Goal: Task Accomplishment & Management: Manage account settings

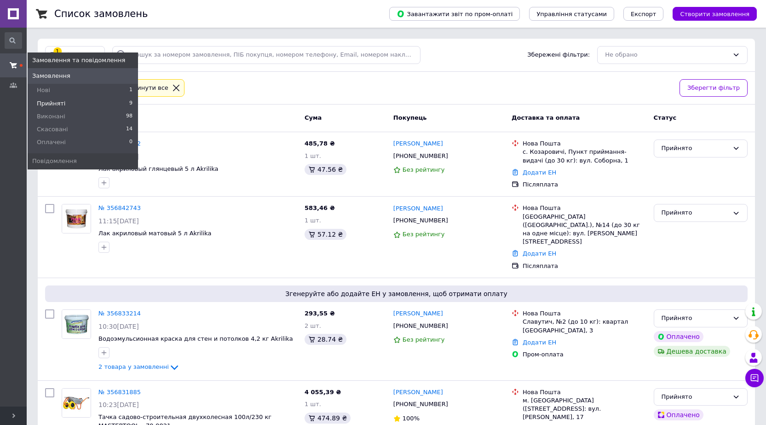
click at [59, 106] on span "Прийняті" at bounding box center [51, 103] width 29 height 8
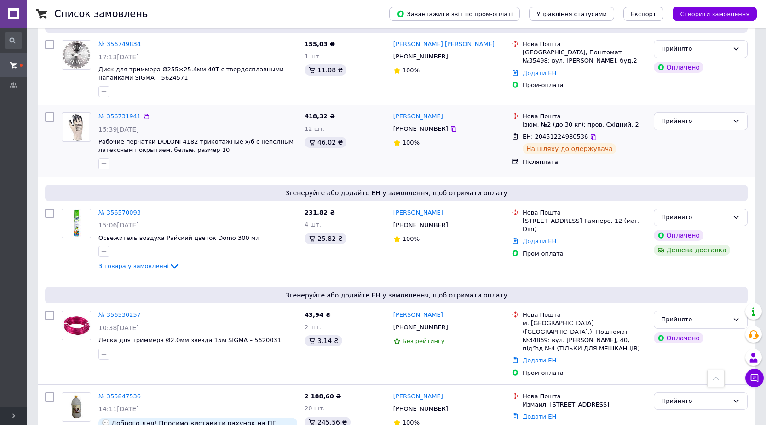
scroll to position [460, 0]
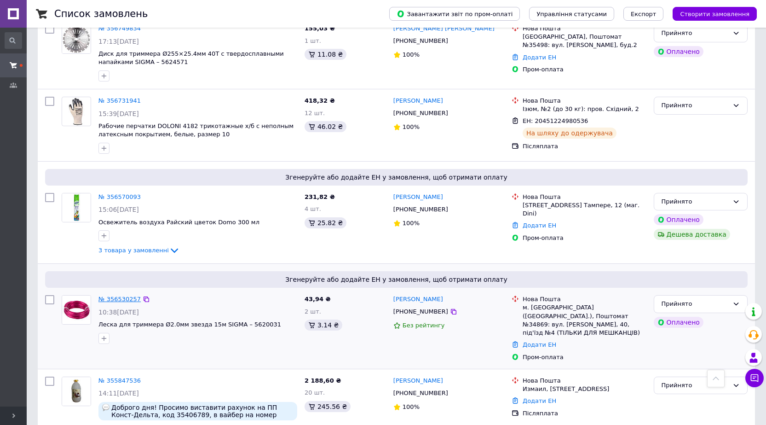
click at [126, 295] on link "№ 356530257" at bounding box center [119, 298] width 42 height 7
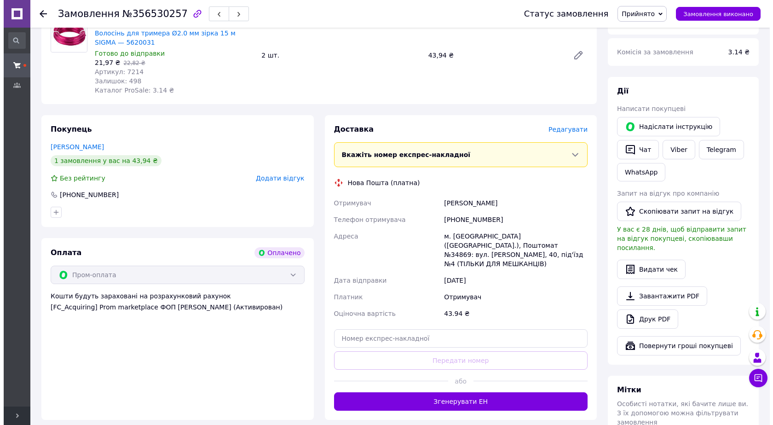
scroll to position [104, 0]
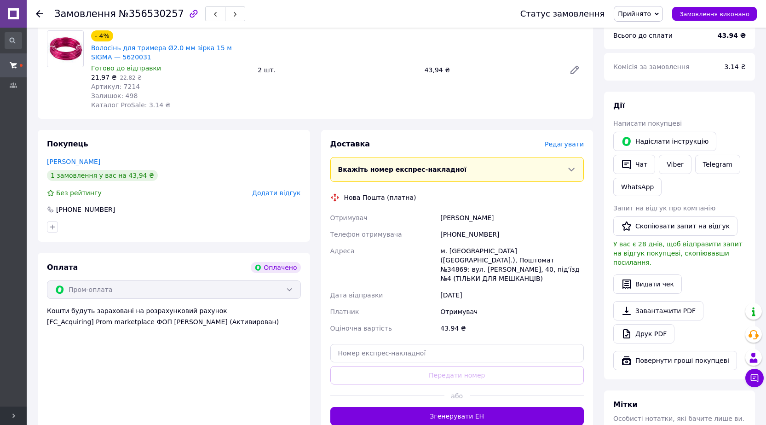
click at [572, 142] on span "Редагувати" at bounding box center [564, 143] width 39 height 7
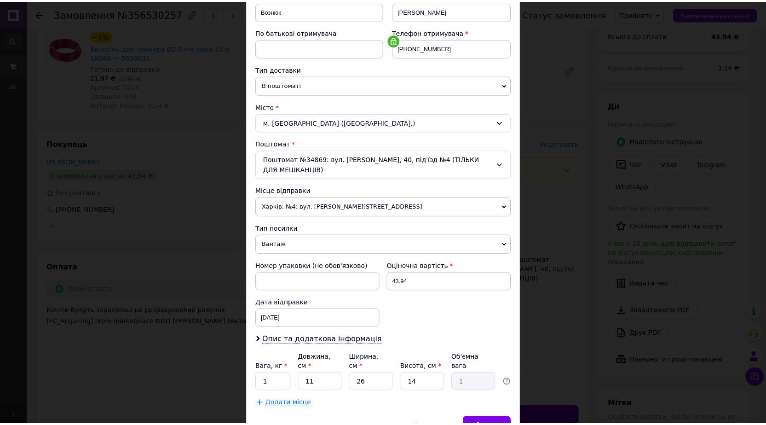
scroll to position [186, 0]
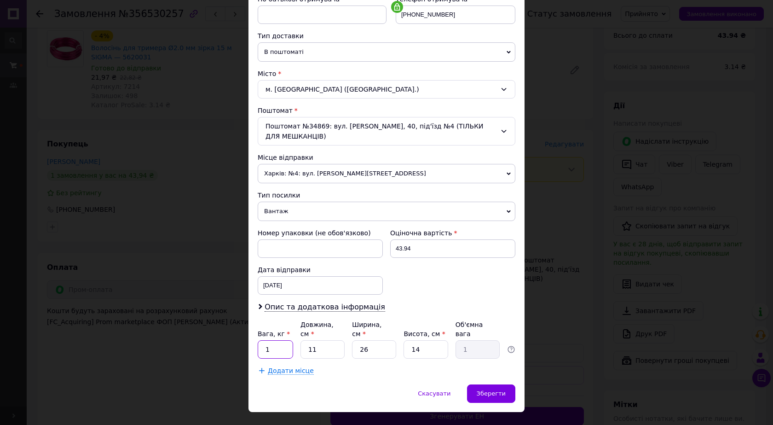
drag, startPoint x: 279, startPoint y: 333, endPoint x: 265, endPoint y: 333, distance: 13.8
click at [265, 340] on input "1" at bounding box center [275, 349] width 35 height 18
type input "0.5"
type input "1"
type input "0.1"
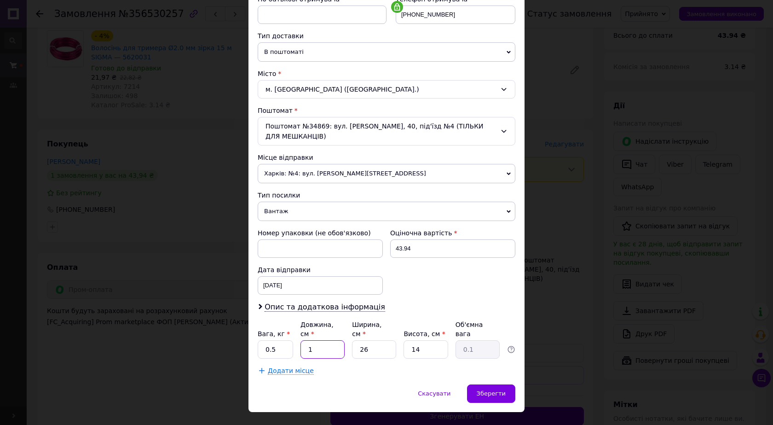
type input "10"
type input "0.91"
type input "10"
type input "1"
type input "0.1"
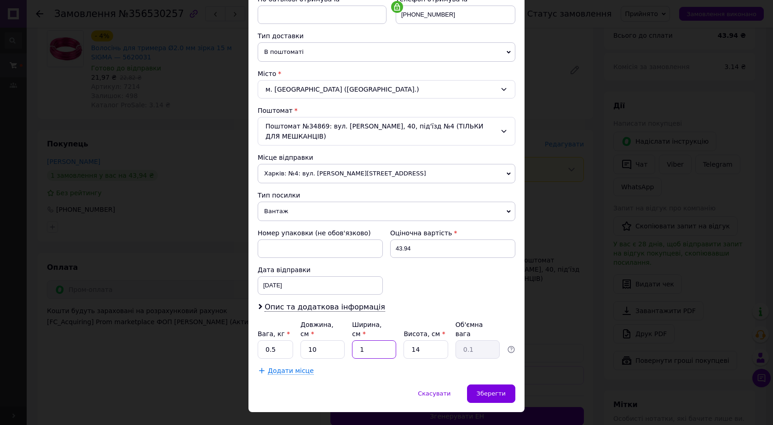
type input "10"
type input "0.35"
type input "10"
type input "2"
type input "0.1"
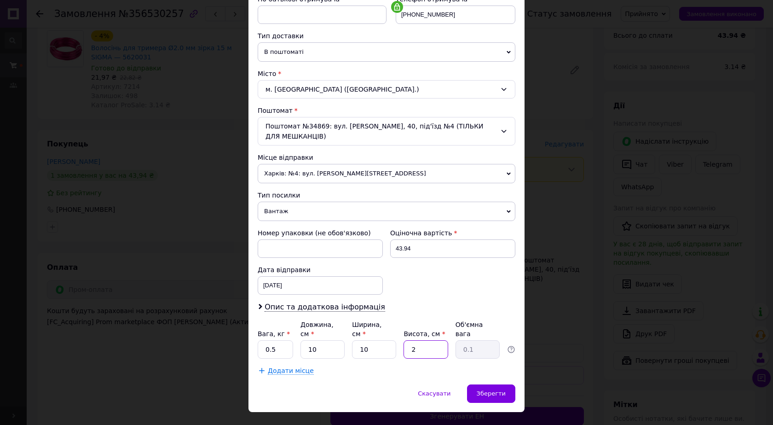
type input "20"
type input "0.5"
type input "20"
click at [488, 390] on span "Зберегти" at bounding box center [491, 393] width 29 height 7
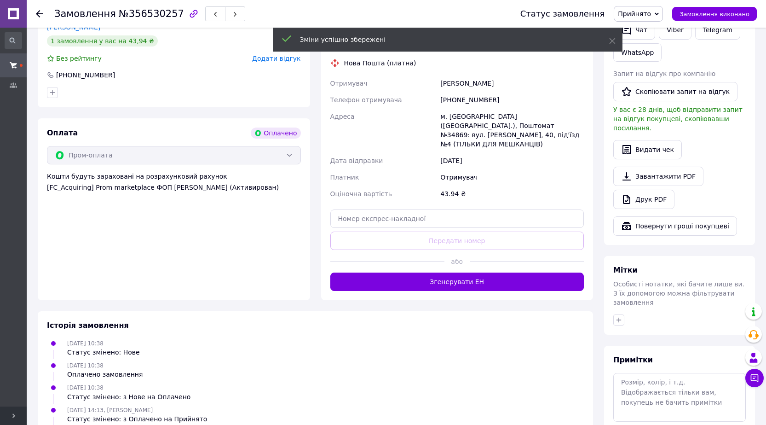
scroll to position [258, 0]
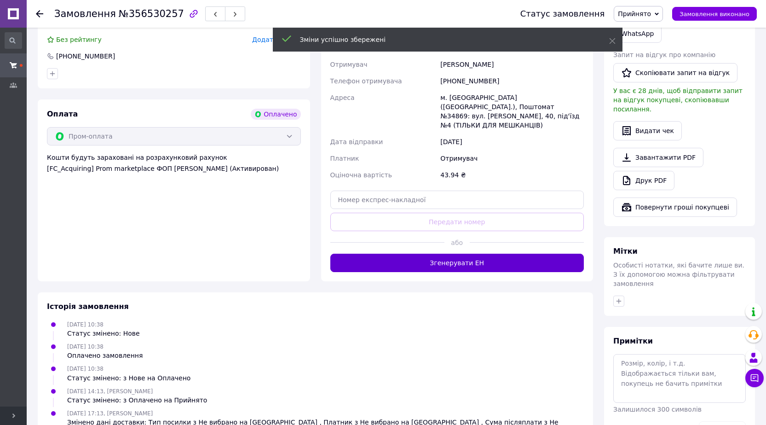
click at [452, 254] on button "Згенерувати ЕН" at bounding box center [457, 262] width 254 height 18
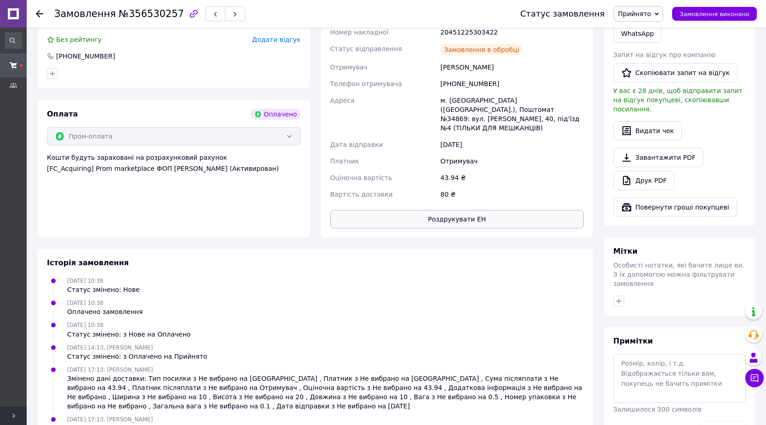
click at [460, 210] on button "Роздрукувати ЕН" at bounding box center [457, 219] width 254 height 18
drag, startPoint x: 110, startPoint y: 15, endPoint x: 156, endPoint y: 22, distance: 46.9
click at [156, 22] on div "Замовлення №356530257" at bounding box center [278, 14] width 448 height 28
copy span "№356530257"
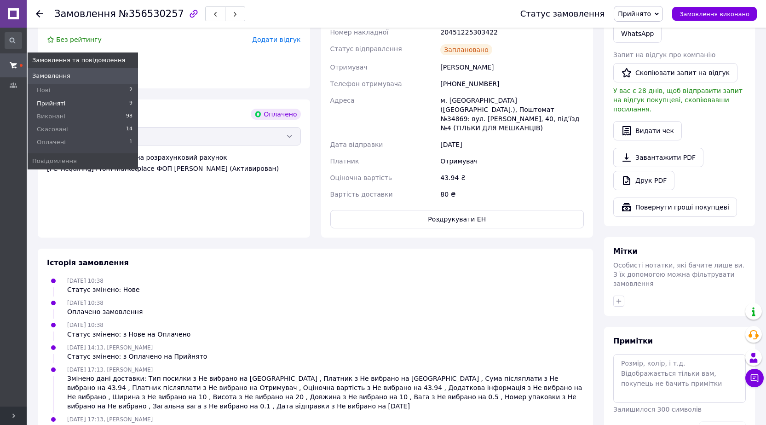
click at [68, 103] on li "Прийняті 9" at bounding box center [83, 103] width 110 height 13
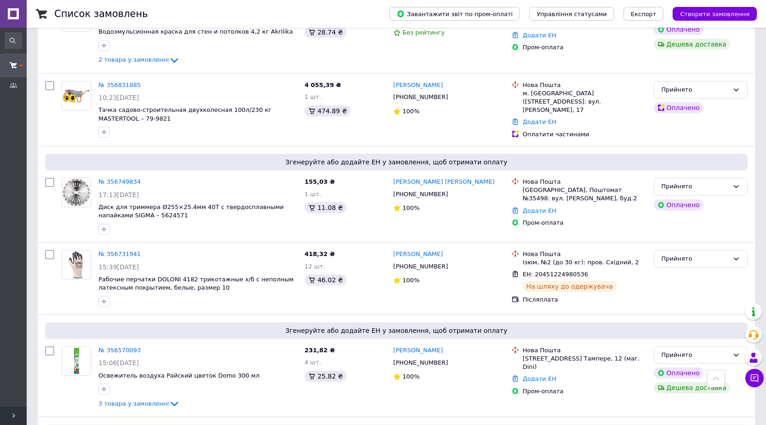
scroll to position [460, 0]
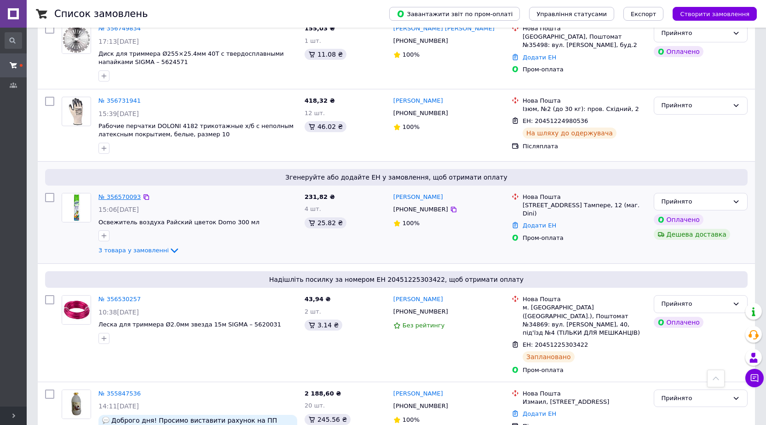
click at [127, 193] on link "№ 356570093" at bounding box center [119, 196] width 42 height 7
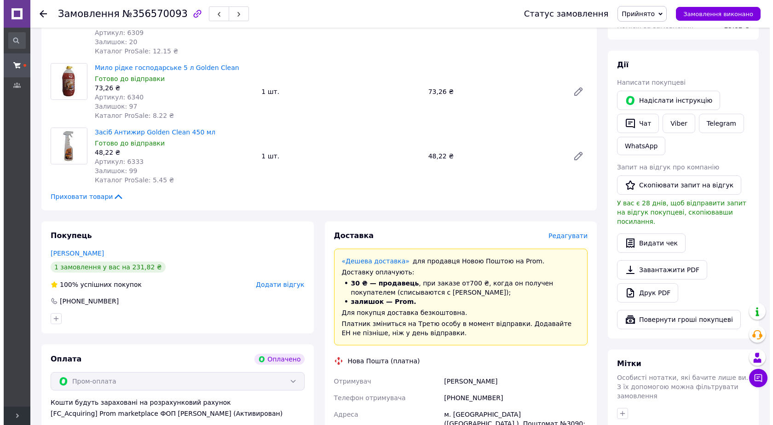
scroll to position [153, 0]
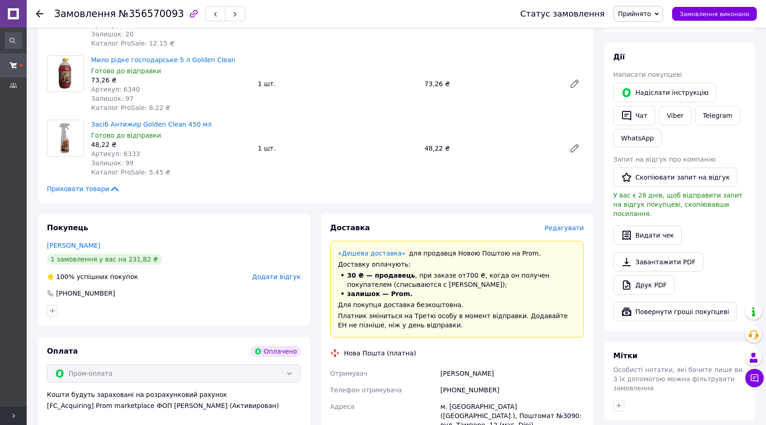
click at [570, 224] on span "Редагувати" at bounding box center [564, 227] width 39 height 7
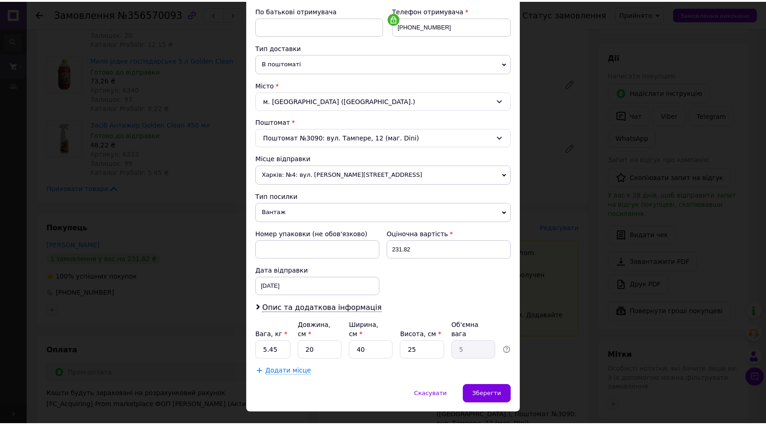
scroll to position [186, 0]
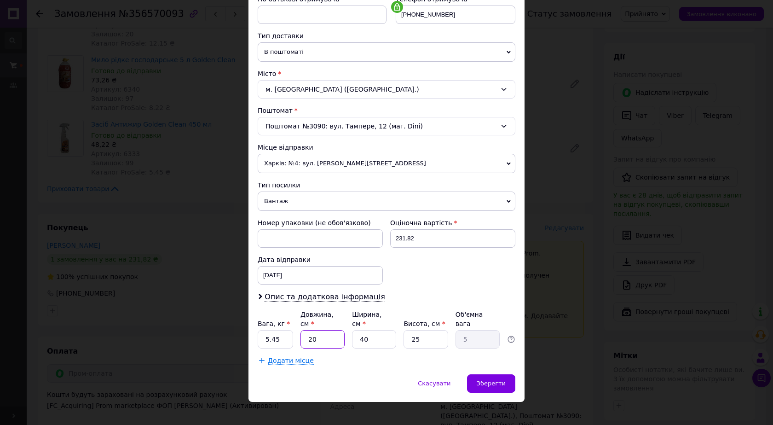
drag, startPoint x: 318, startPoint y: 332, endPoint x: 308, endPoint y: 331, distance: 10.6
click at [308, 331] on input "20" at bounding box center [322, 339] width 44 height 18
type input "2"
type input "0.5"
type input "25"
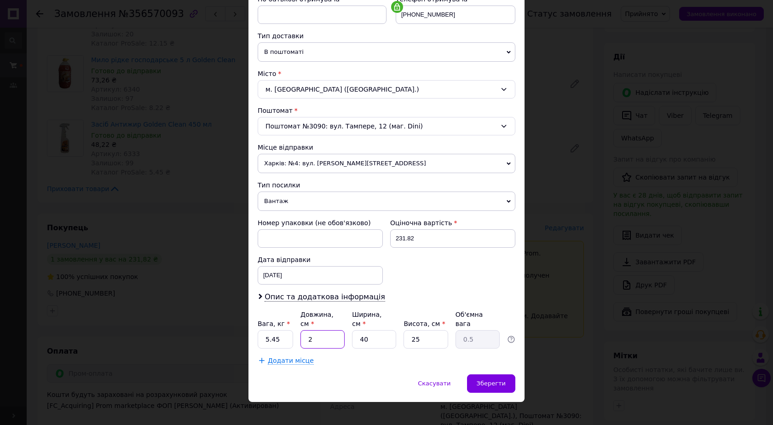
type input "6.25"
type input "25"
type input "2"
type input "0.31"
type input "24"
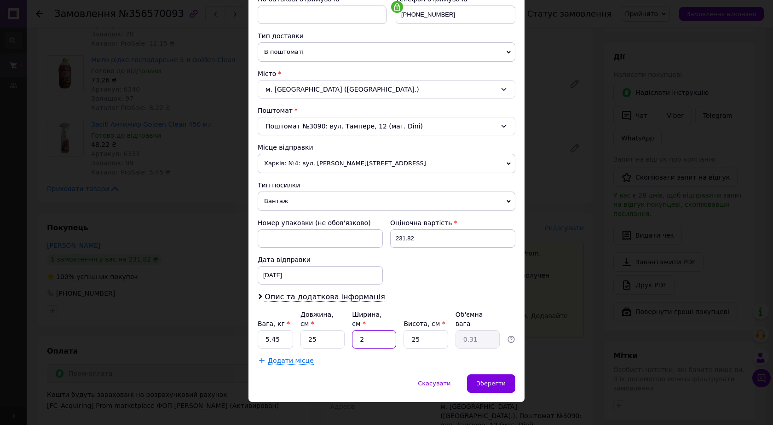
type input "3.75"
type input "24"
type input "3"
type input "0.45"
type input "33"
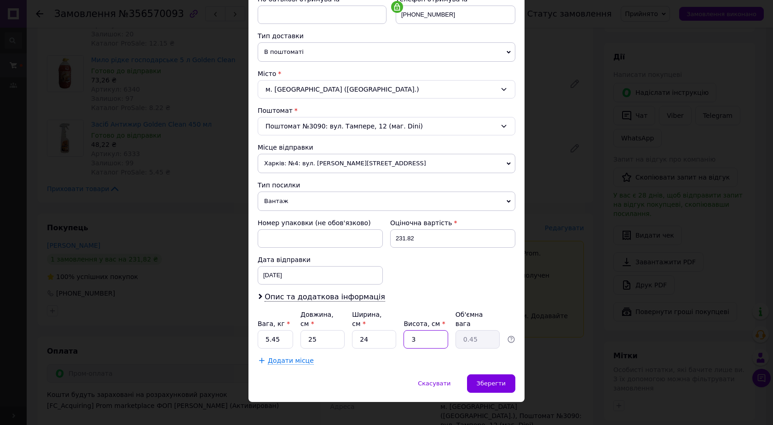
type input "4.95"
type input "33"
click at [493, 379] on span "Зберегти" at bounding box center [491, 382] width 29 height 7
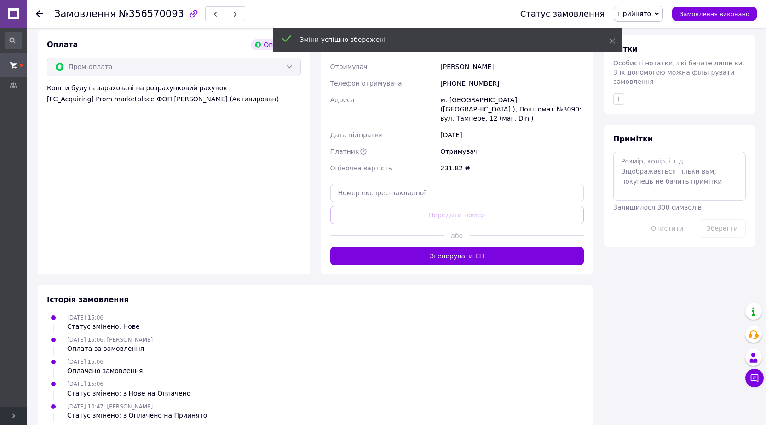
scroll to position [460, 0]
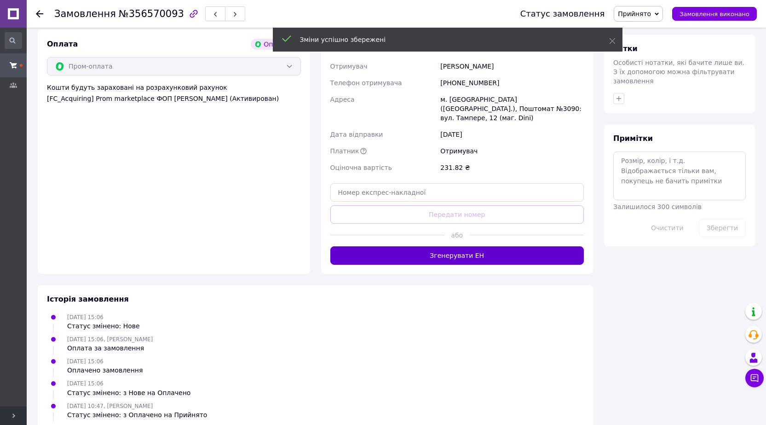
click at [480, 246] on button "Згенерувати ЕН" at bounding box center [457, 255] width 254 height 18
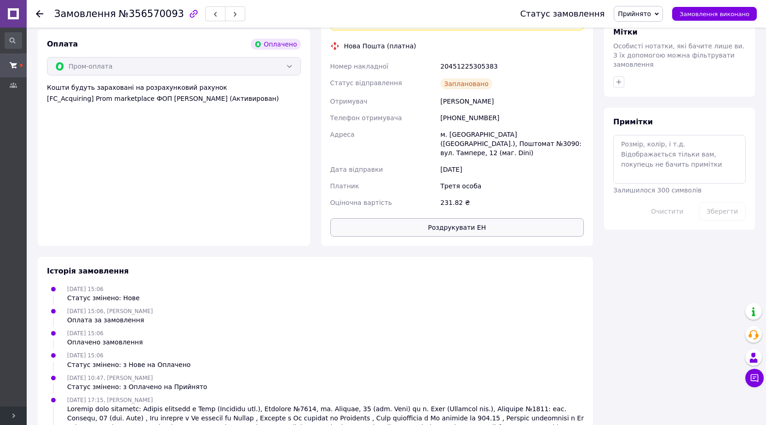
click at [474, 218] on button "Роздрукувати ЕН" at bounding box center [457, 227] width 254 height 18
drag, startPoint x: 111, startPoint y: 18, endPoint x: 158, endPoint y: 22, distance: 47.5
click at [158, 22] on div "Замовлення №356570093" at bounding box center [278, 14] width 448 height 28
copy span "№356570093"
